Goal: Transaction & Acquisition: Purchase product/service

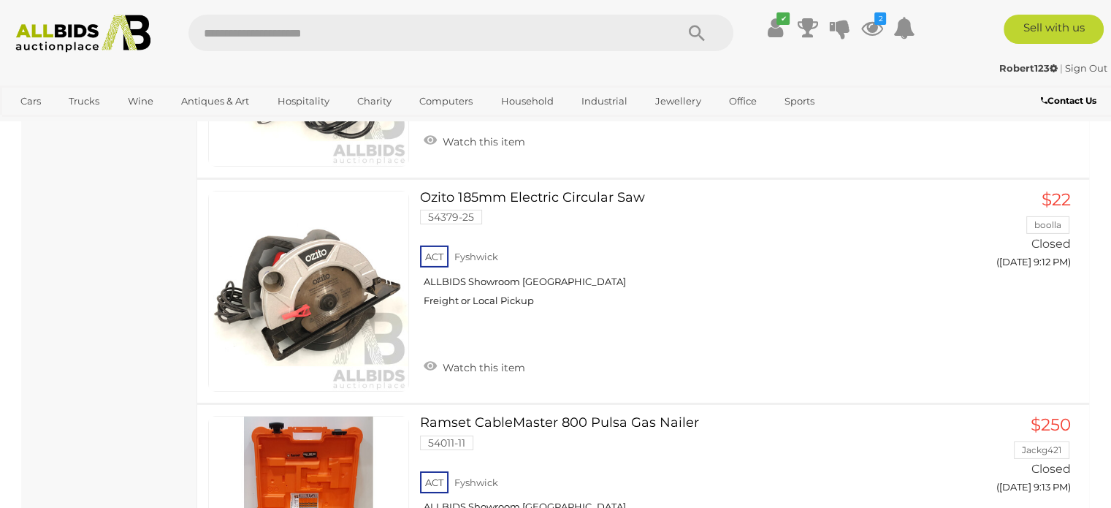
scroll to position [10300, 0]
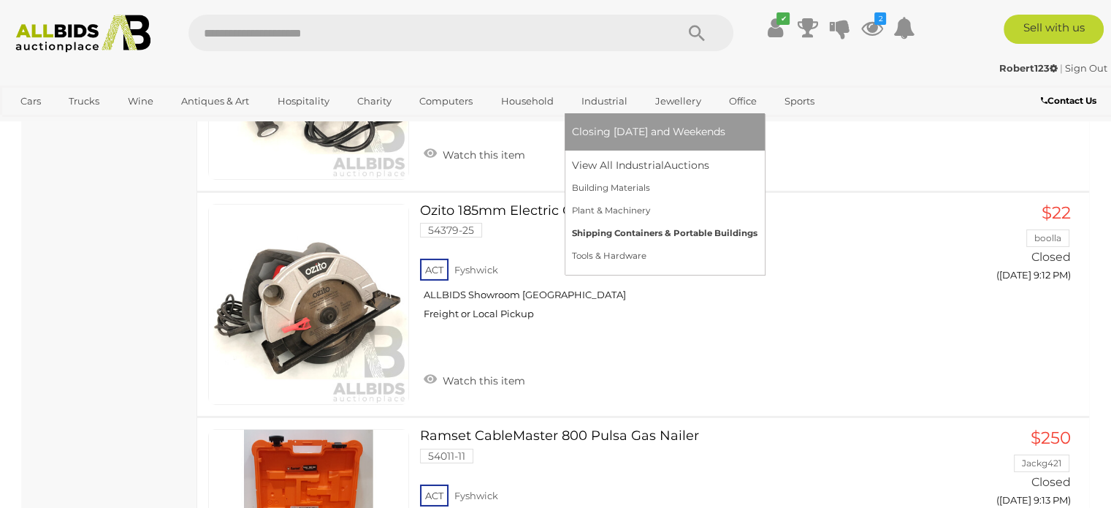
click at [613, 232] on link "Shipping Containers & Portable Buildings" at bounding box center [665, 233] width 186 height 23
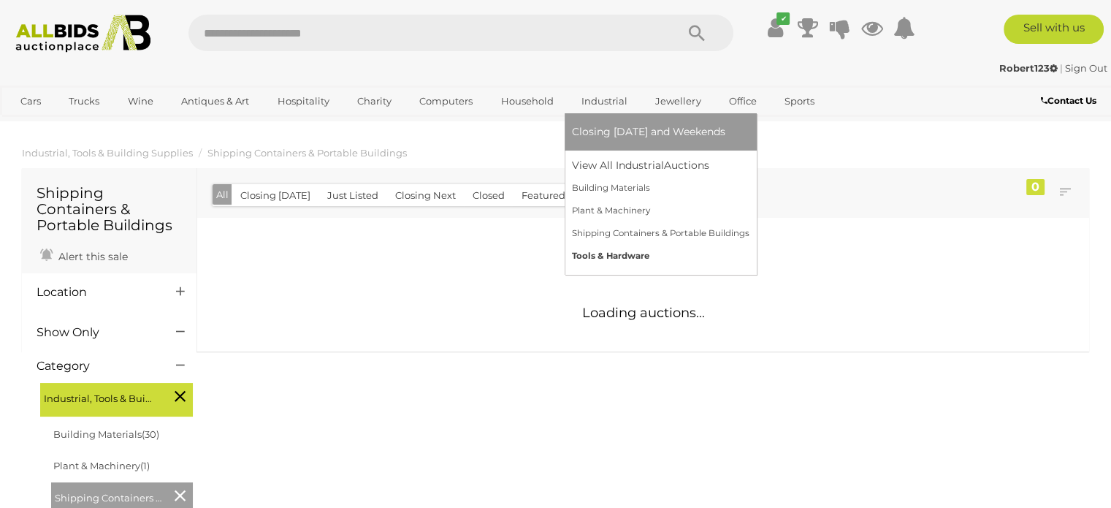
click at [610, 253] on link "Tools & Hardware" at bounding box center [661, 256] width 178 height 23
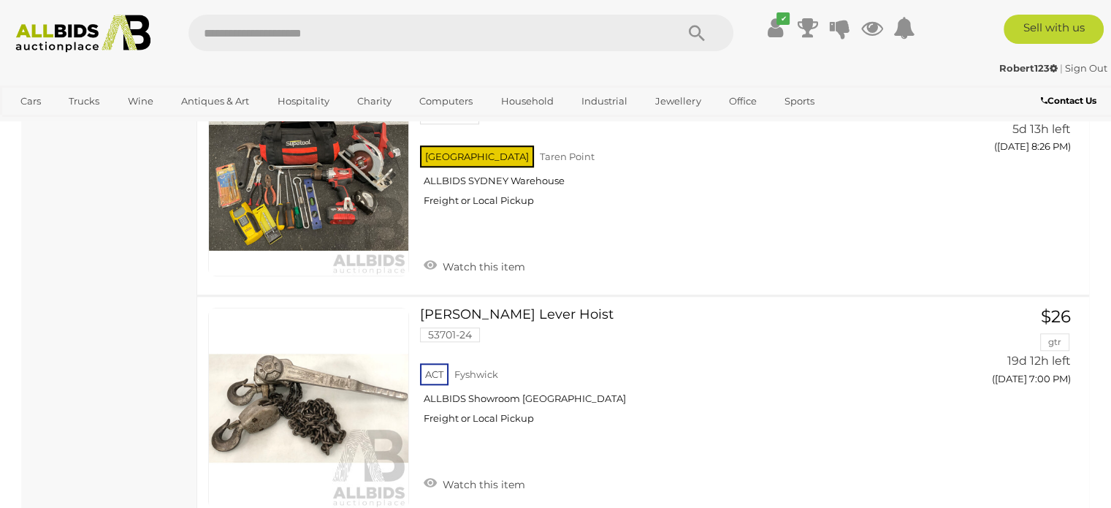
scroll to position [6793, 0]
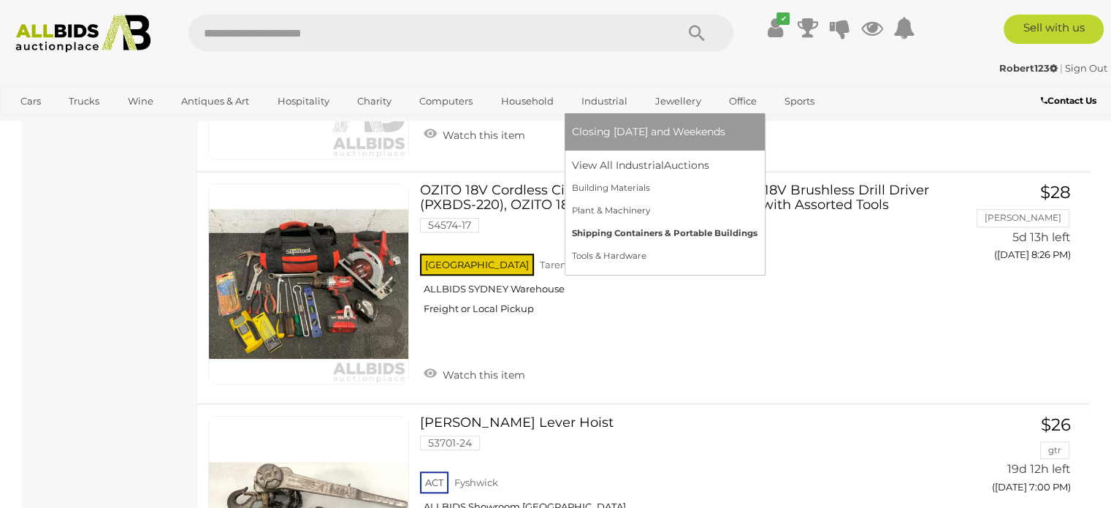
click at [627, 232] on link "Shipping Containers & Portable Buildings" at bounding box center [665, 233] width 186 height 23
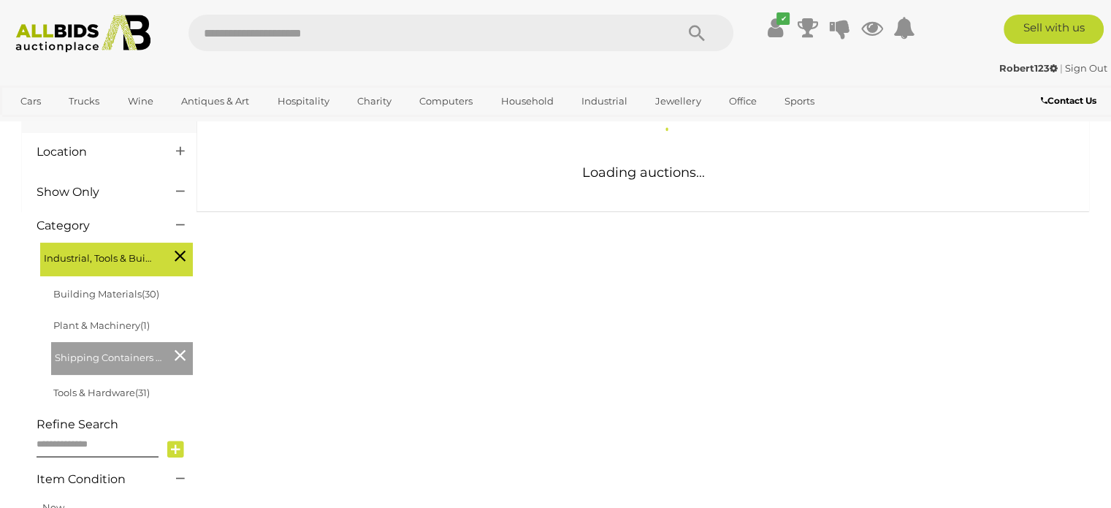
scroll to position [146, 0]
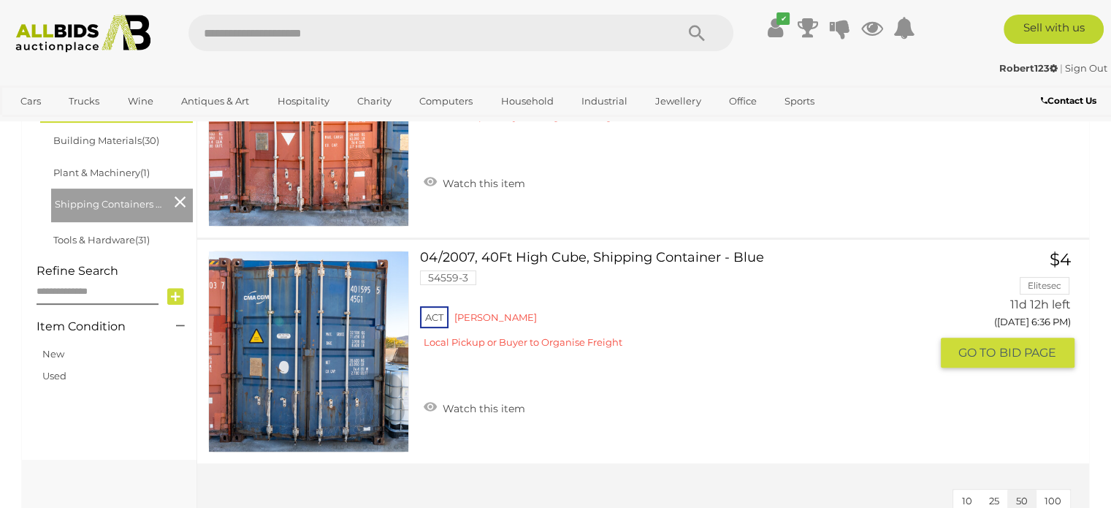
scroll to position [438, 0]
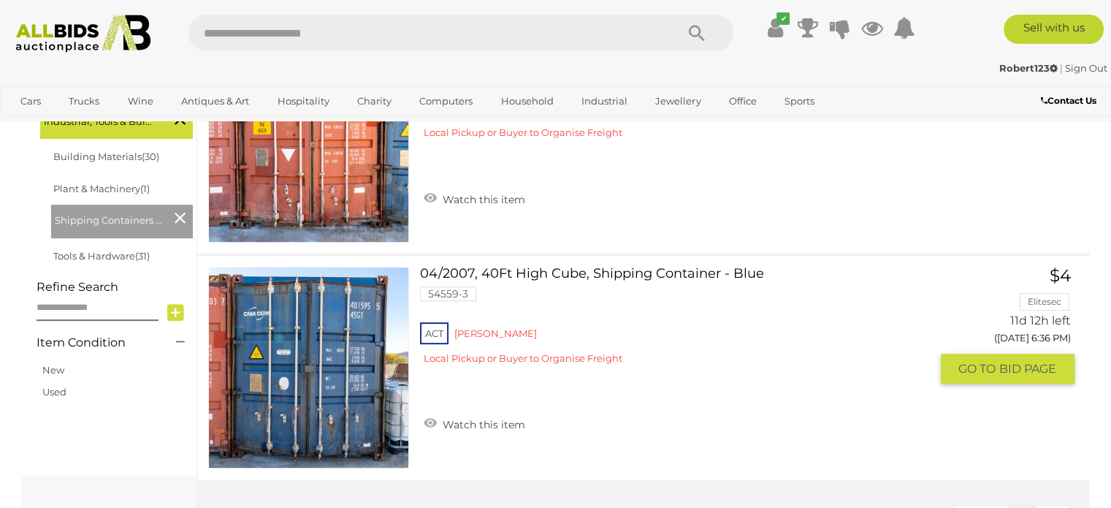
click at [606, 273] on link "04/2007, 40Ft High Cube, Shipping Container - Blue 54559-3 ACT Mitchell" at bounding box center [680, 321] width 498 height 109
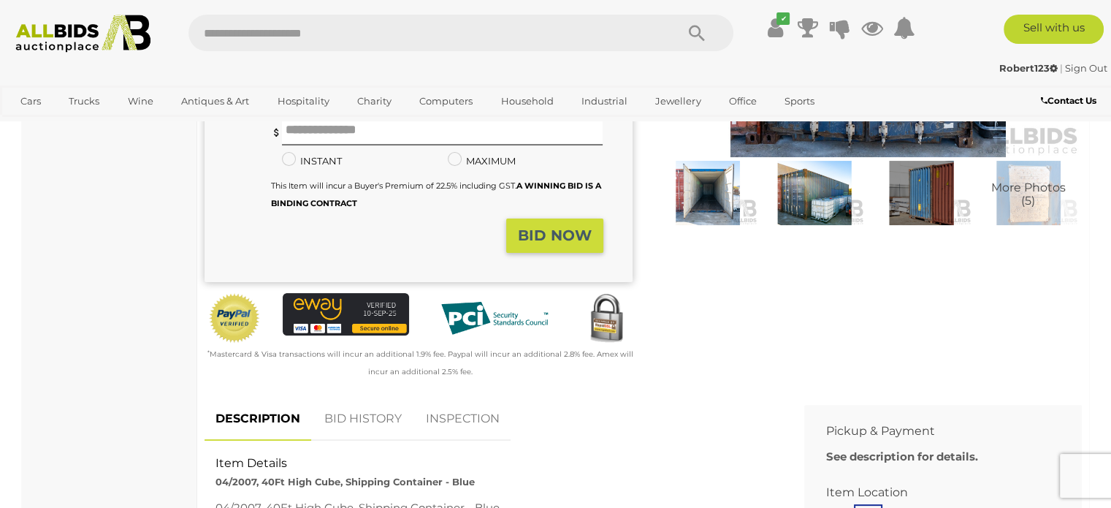
scroll to position [219, 0]
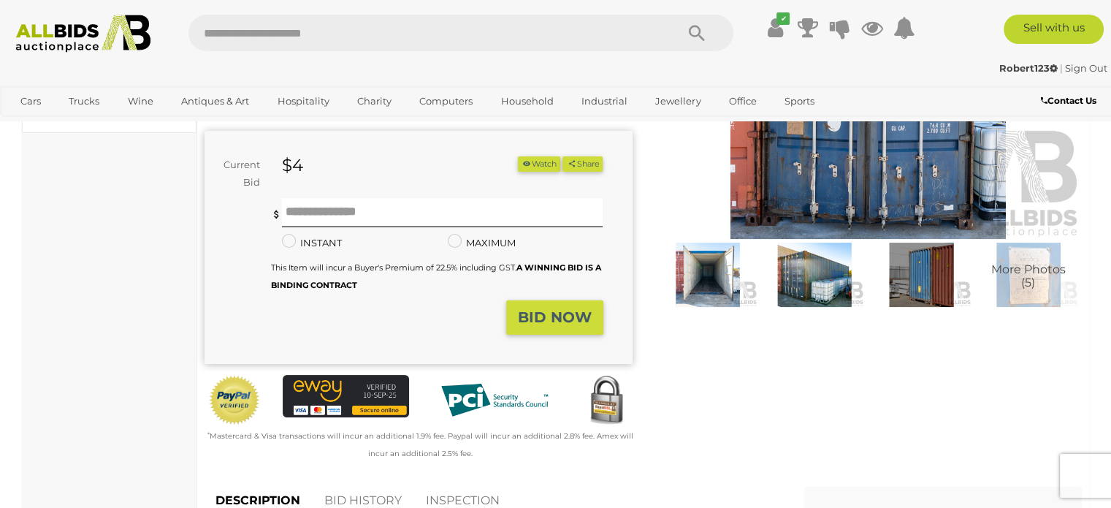
click at [839, 152] on img at bounding box center [869, 100] width 428 height 275
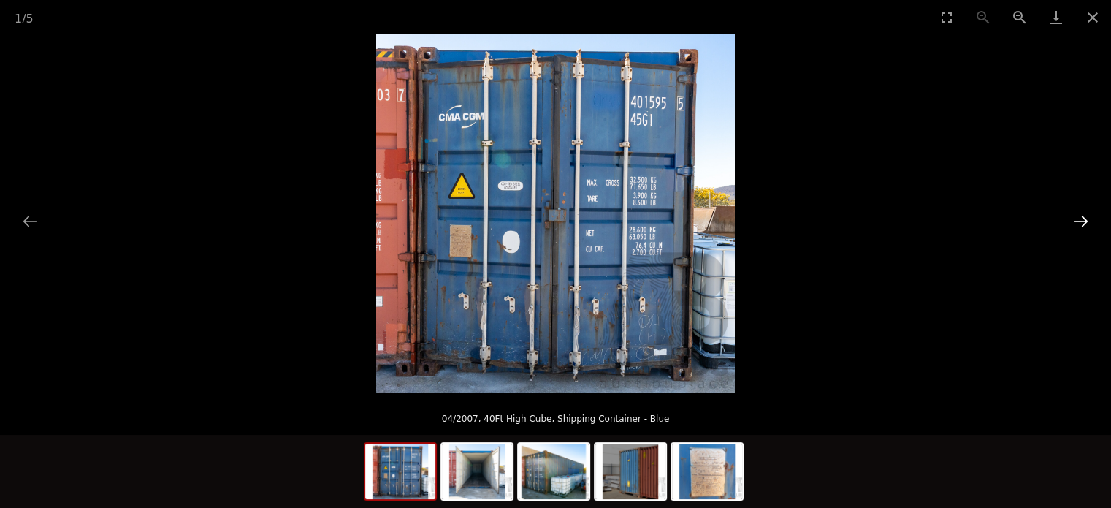
click at [1085, 216] on button "Next slide" at bounding box center [1081, 221] width 31 height 28
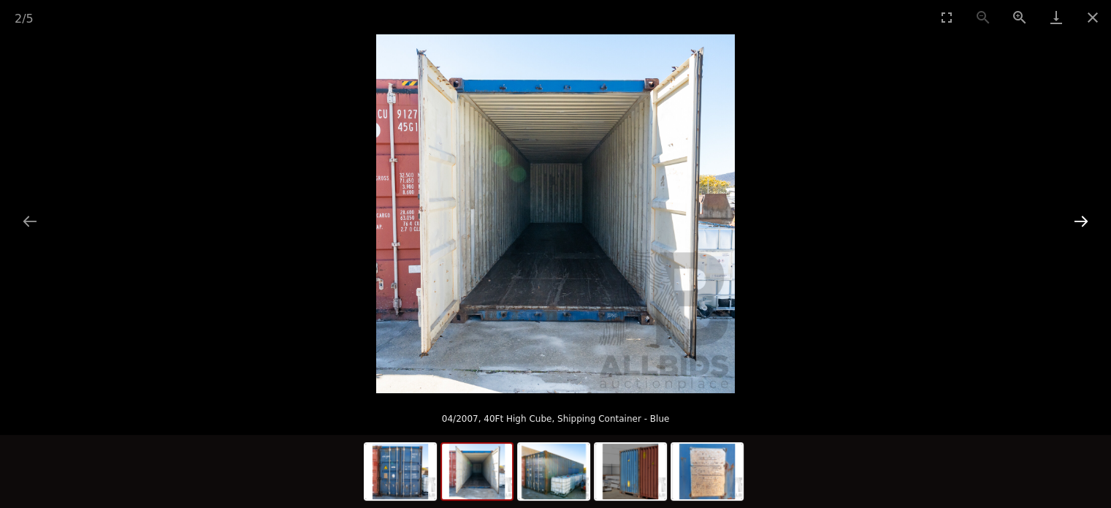
click at [1085, 216] on button "Next slide" at bounding box center [1081, 221] width 31 height 28
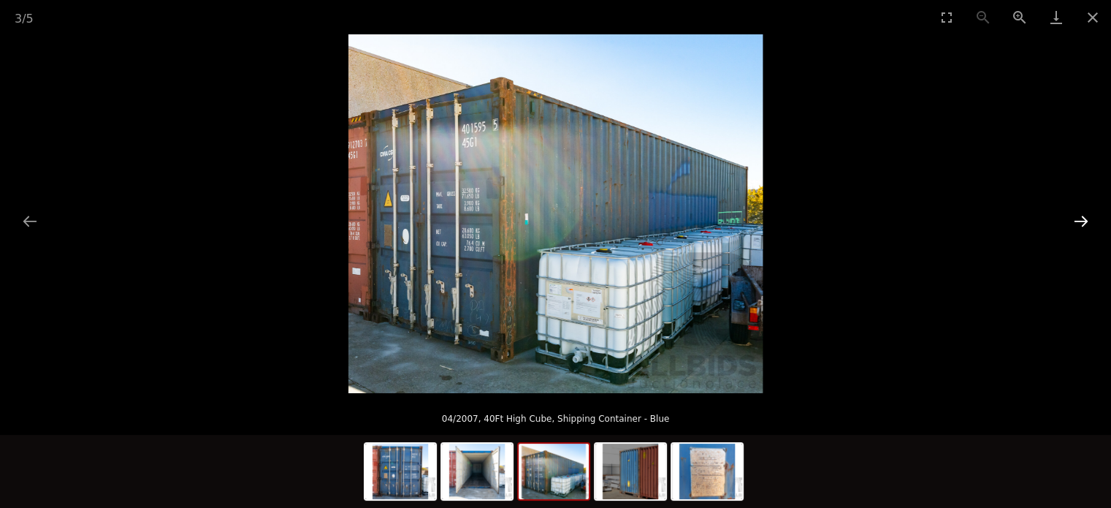
click at [1085, 216] on button "Next slide" at bounding box center [1081, 221] width 31 height 28
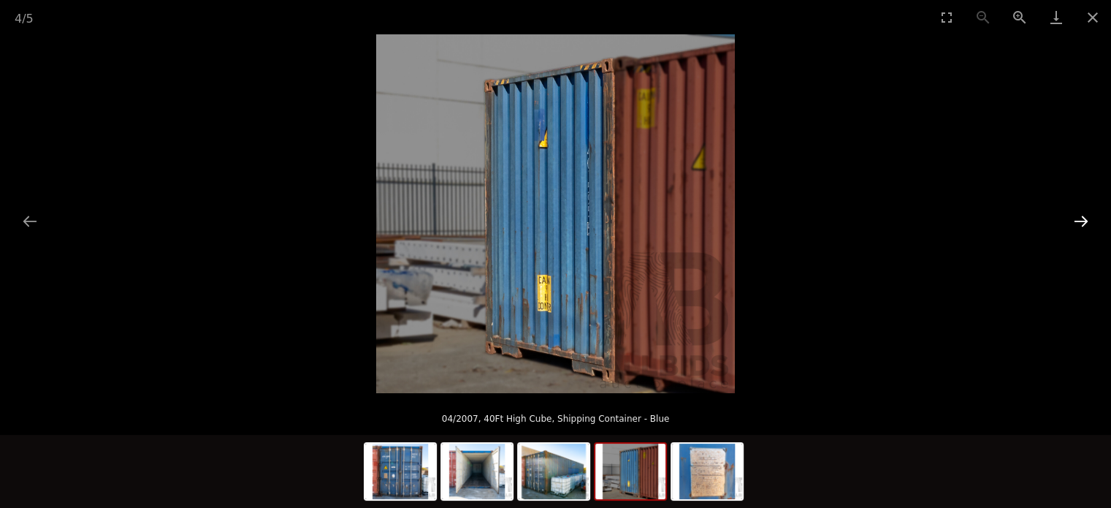
click at [1085, 216] on button "Next slide" at bounding box center [1081, 221] width 31 height 28
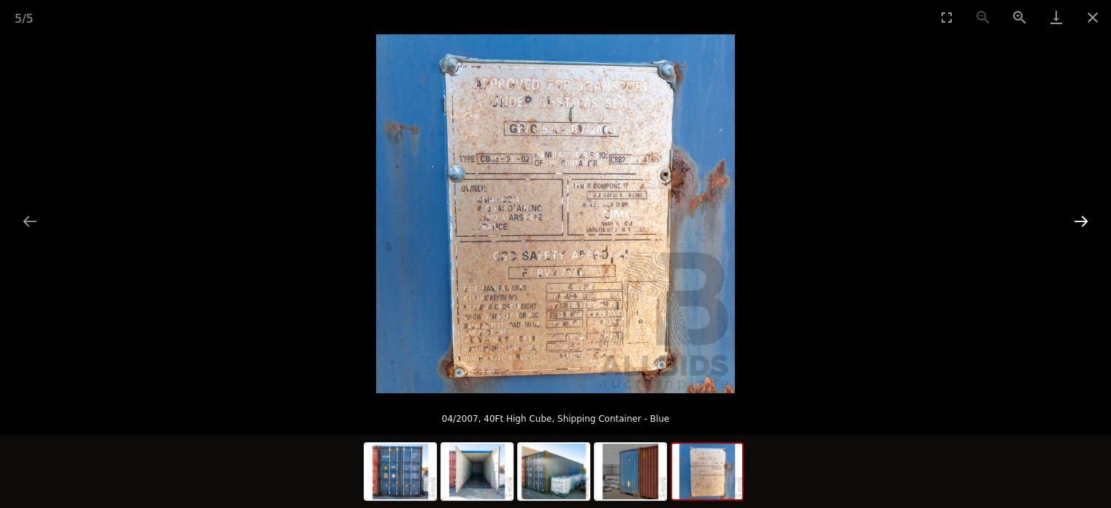
click at [1085, 216] on button "Next slide" at bounding box center [1081, 221] width 31 height 28
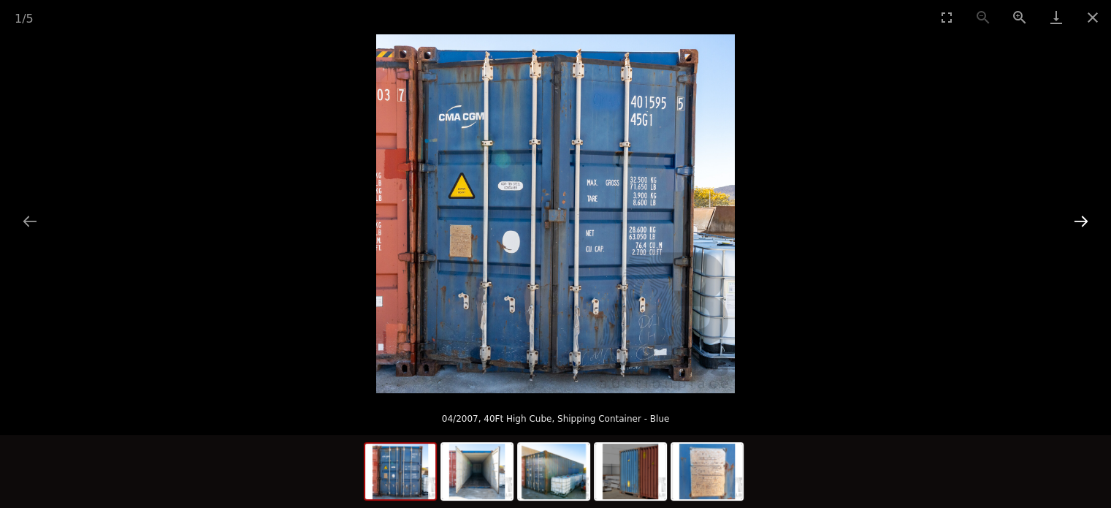
click at [1085, 216] on button "Next slide" at bounding box center [1081, 221] width 31 height 28
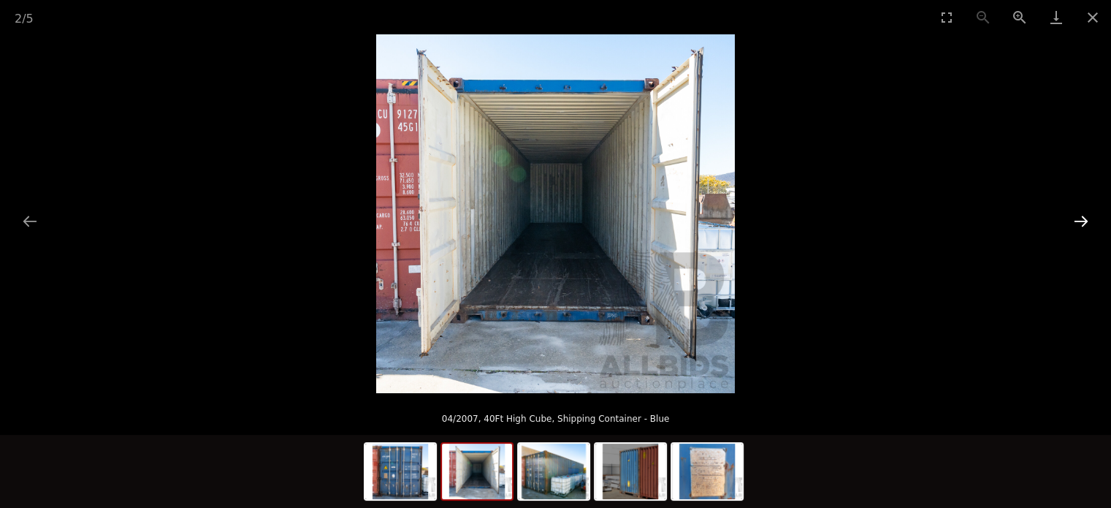
click at [1085, 216] on button "Next slide" at bounding box center [1081, 221] width 31 height 28
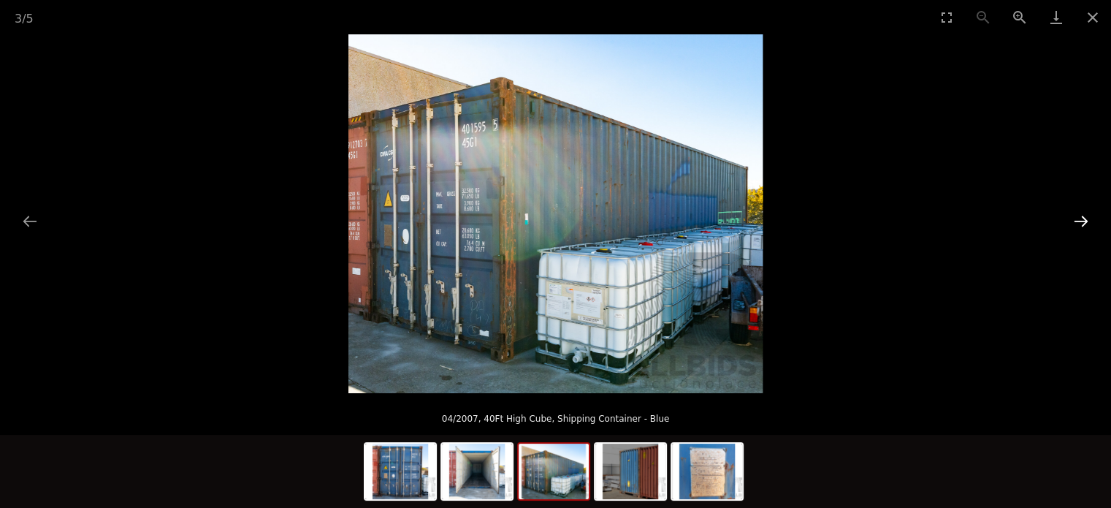
click at [1085, 216] on button "Next slide" at bounding box center [1081, 221] width 31 height 28
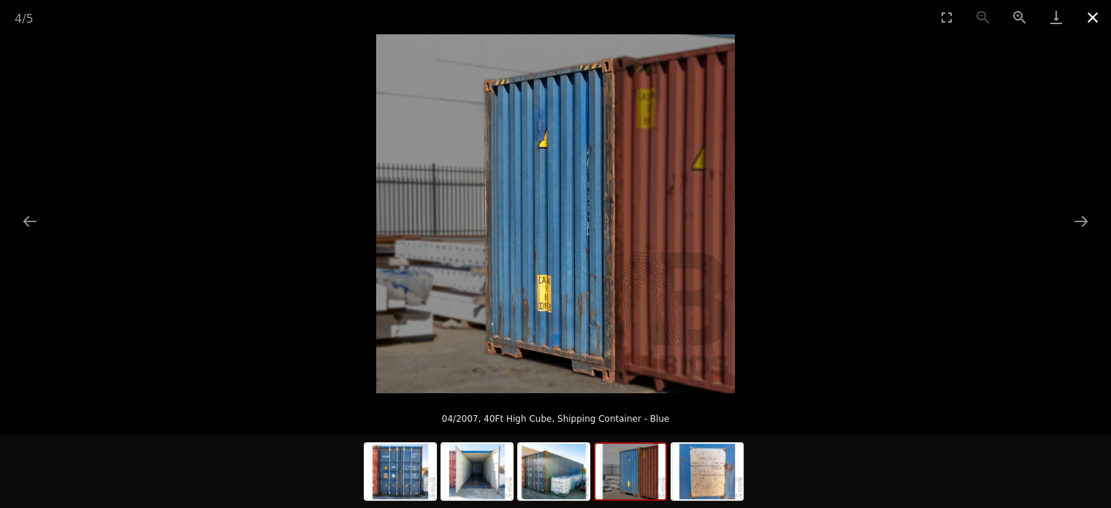
click at [1098, 12] on button "Close gallery" at bounding box center [1093, 17] width 37 height 34
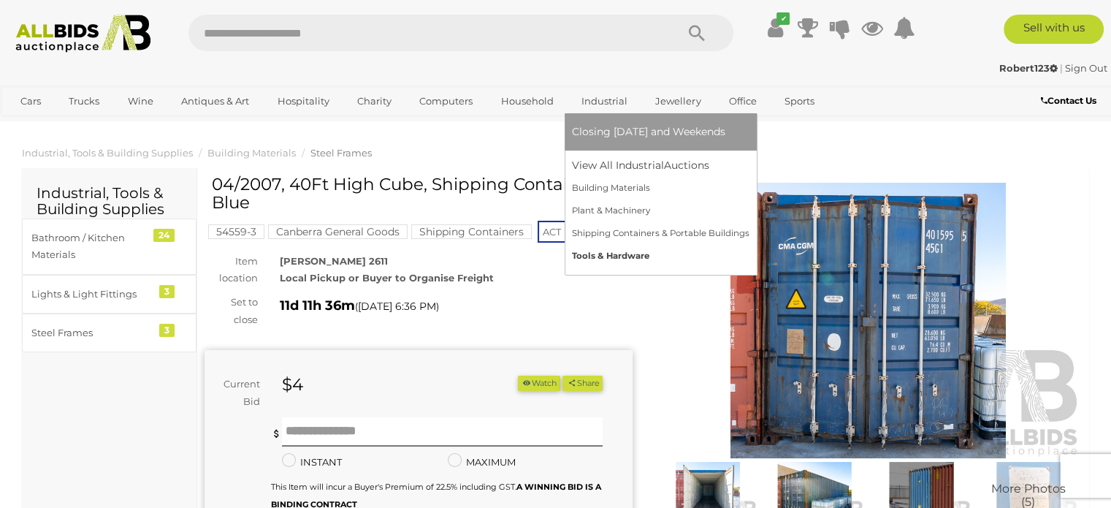
click at [614, 251] on link "Tools & Hardware" at bounding box center [661, 256] width 178 height 23
